Goal: Information Seeking & Learning: Understand process/instructions

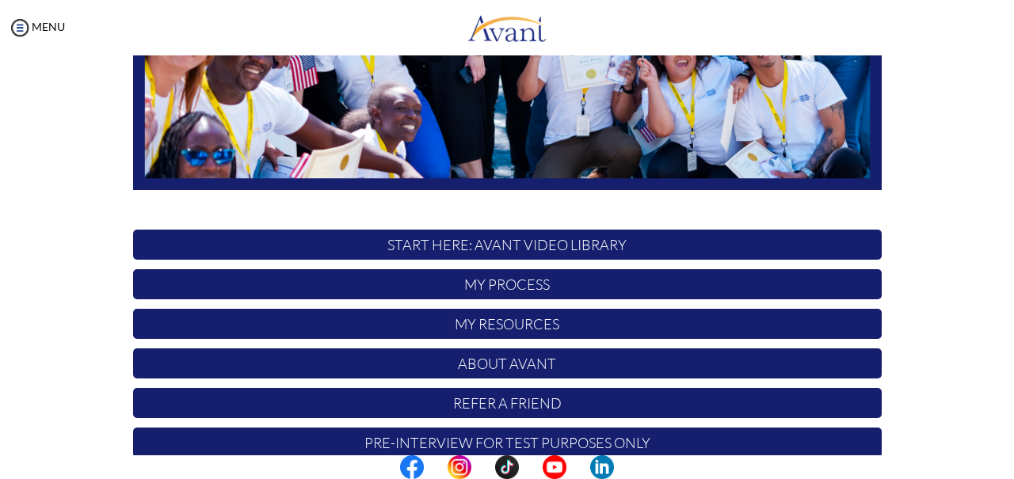
scroll to position [401, 0]
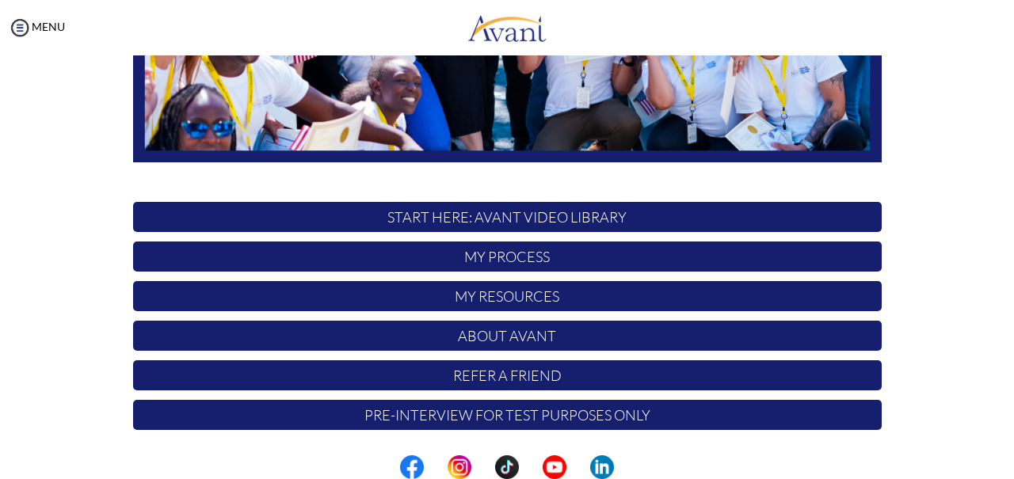
click at [749, 219] on p "START HERE: Avant Video Library" at bounding box center [507, 217] width 748 height 30
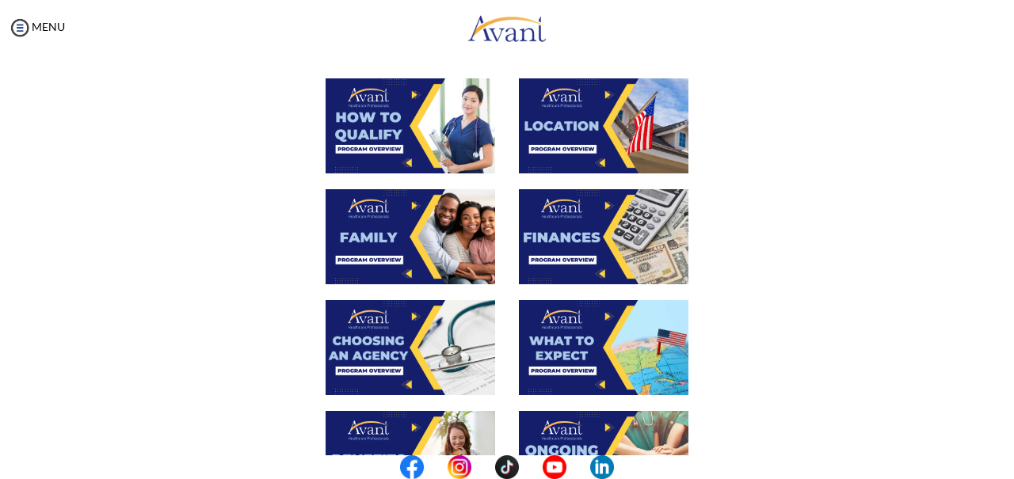
scroll to position [280, 0]
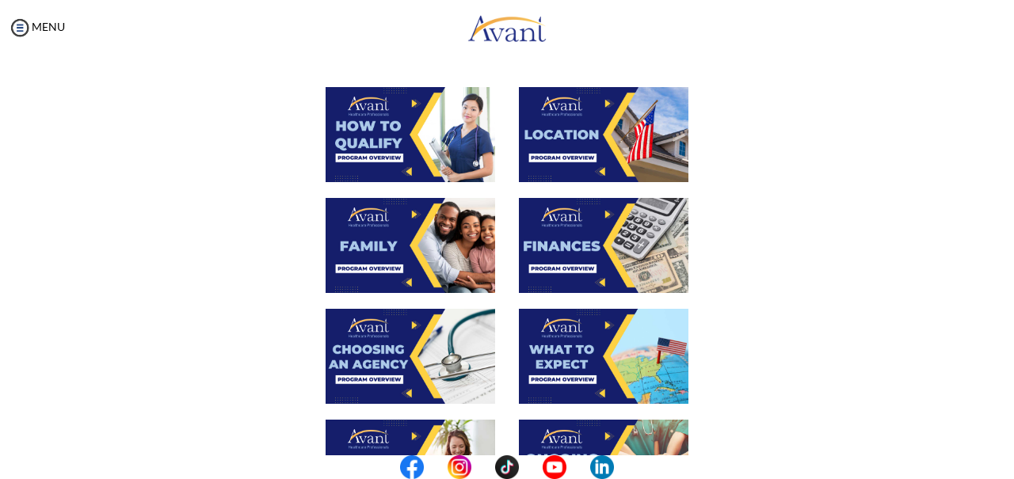
click at [419, 144] on img at bounding box center [411, 134] width 170 height 95
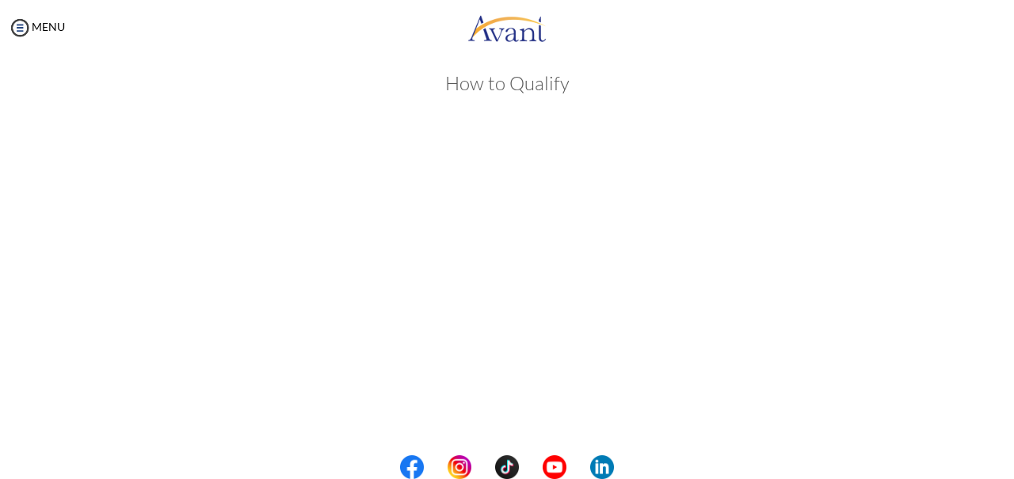
scroll to position [0, 0]
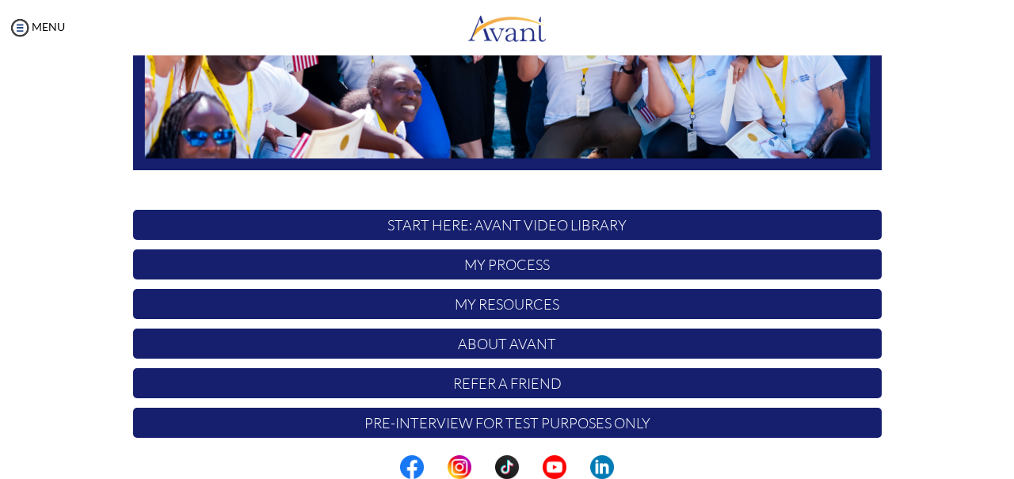
scroll to position [394, 0]
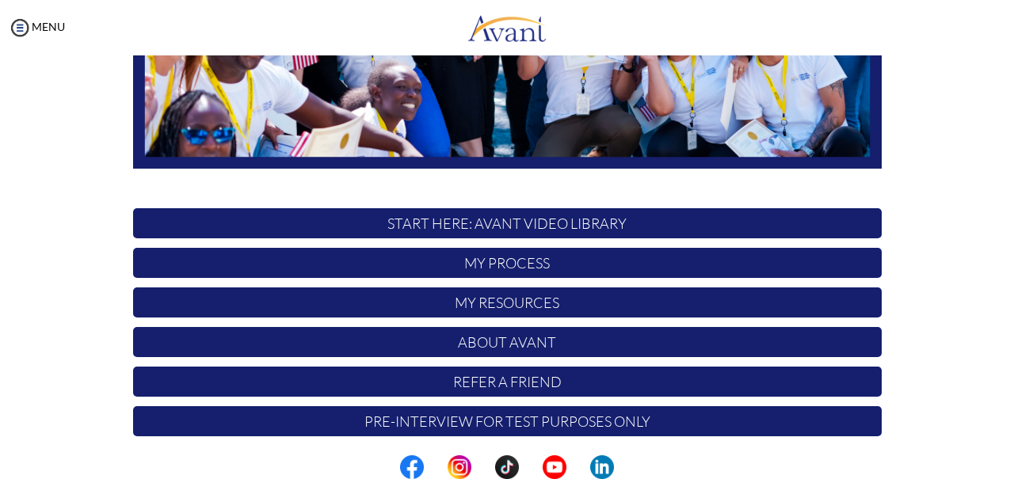
click at [554, 260] on p "My Process" at bounding box center [507, 263] width 748 height 30
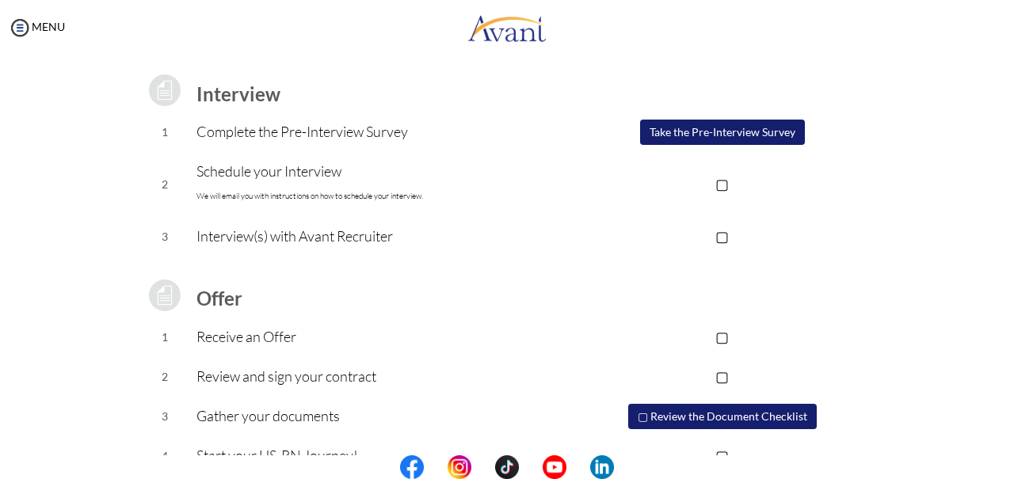
scroll to position [209, 0]
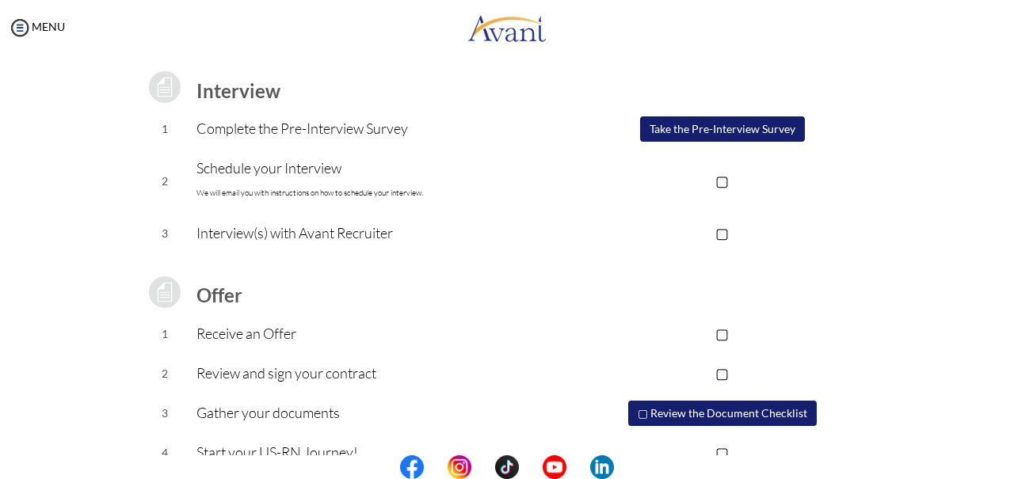
click at [350, 186] on p "Schedule your Interview We will email you with instructions on how to schedule …" at bounding box center [379, 181] width 367 height 48
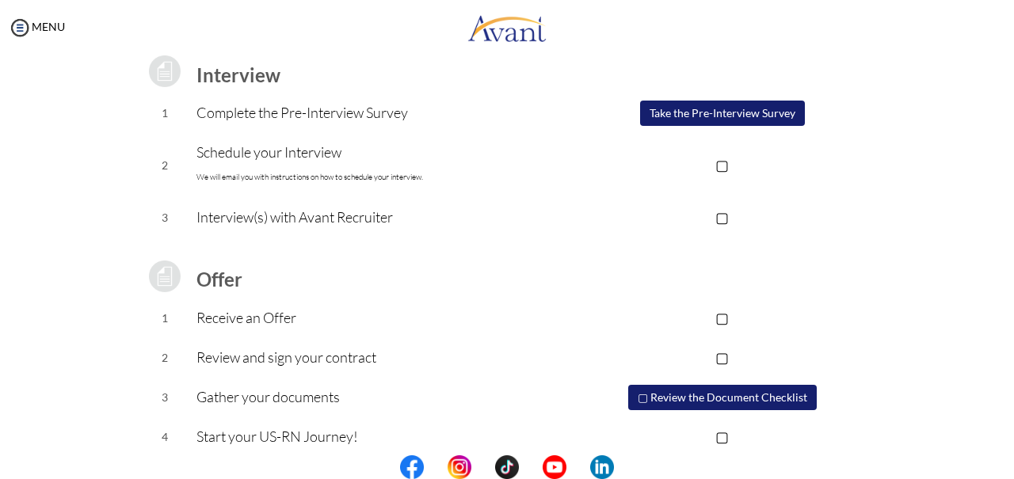
scroll to position [241, 0]
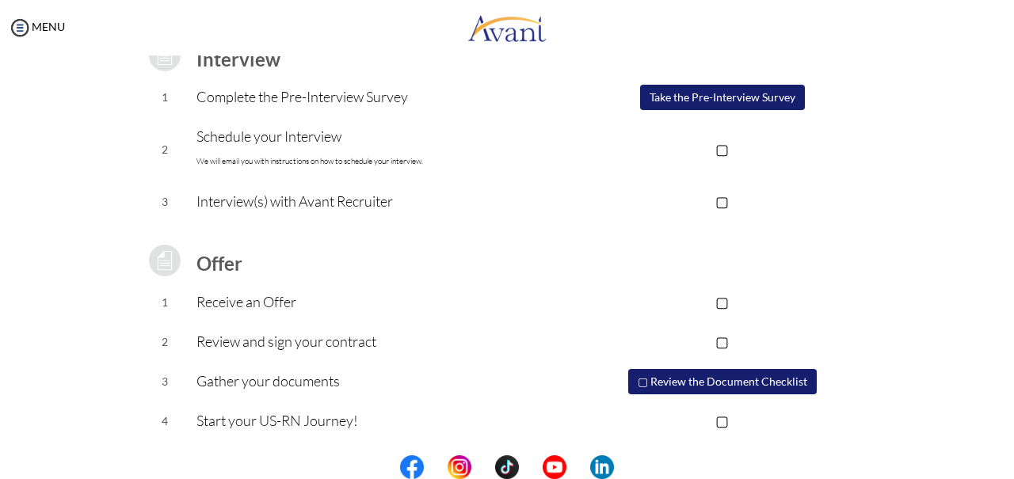
click at [795, 415] on p "▢" at bounding box center [722, 420] width 318 height 22
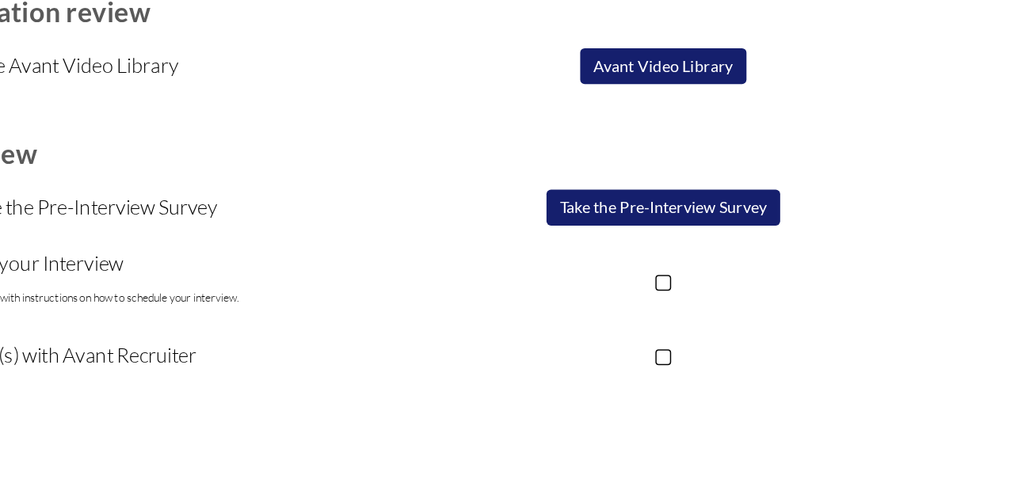
scroll to position [114, 0]
